Goal: Transaction & Acquisition: Purchase product/service

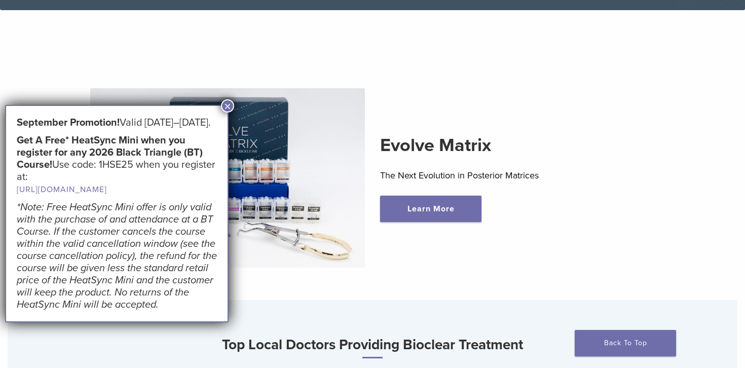
scroll to position [280, 0]
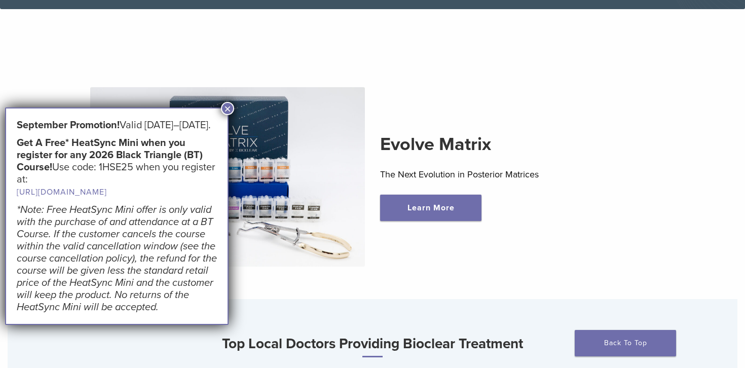
click at [230, 108] on button "×" at bounding box center [227, 108] width 13 height 13
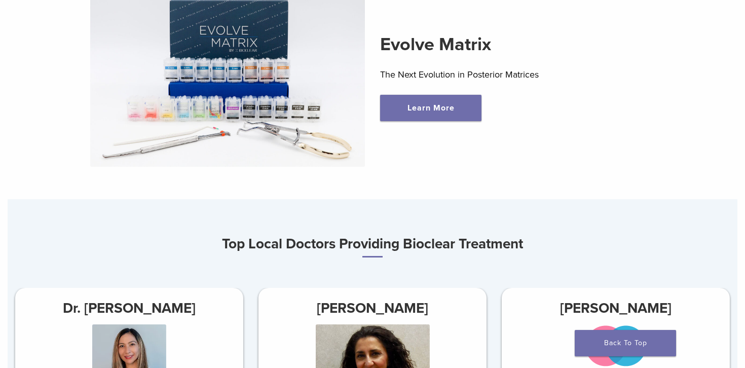
scroll to position [0, 0]
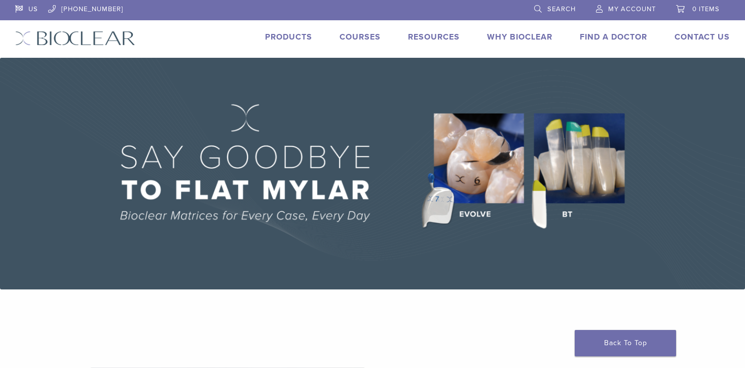
click at [296, 35] on link "Products" at bounding box center [288, 37] width 47 height 10
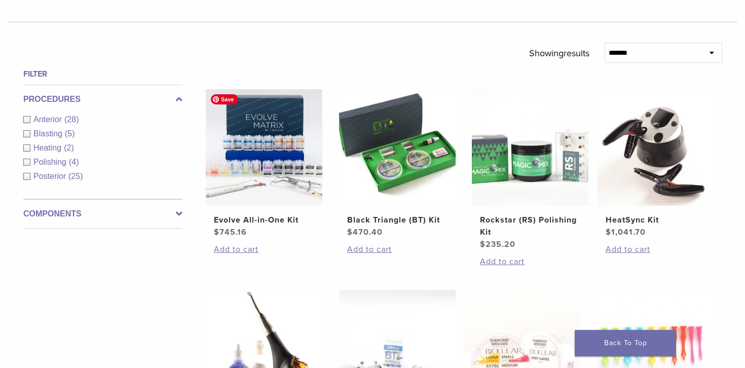
scroll to position [327, 0]
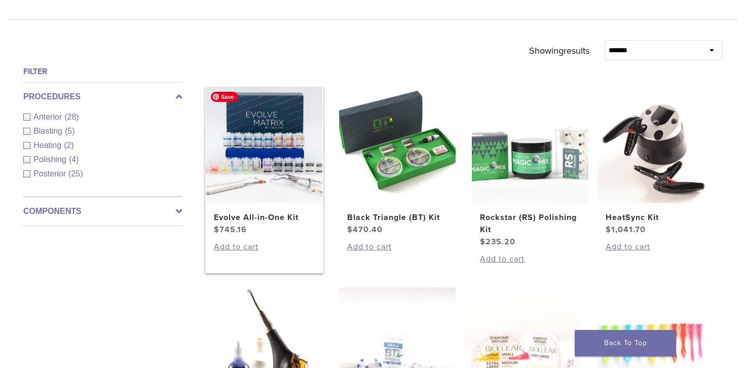
click at [268, 163] on img at bounding box center [264, 145] width 117 height 117
